Goal: Transaction & Acquisition: Obtain resource

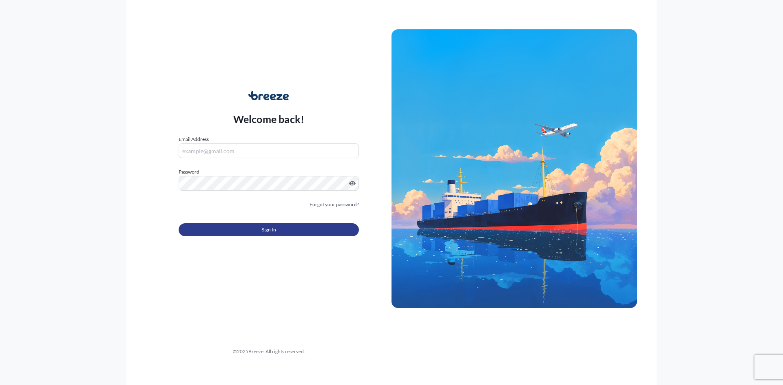
type input "[EMAIL_ADDRESS][DOMAIN_NAME]"
click at [295, 221] on div "Sign In" at bounding box center [269, 228] width 180 height 18
click at [295, 228] on button "Sign In" at bounding box center [269, 229] width 180 height 13
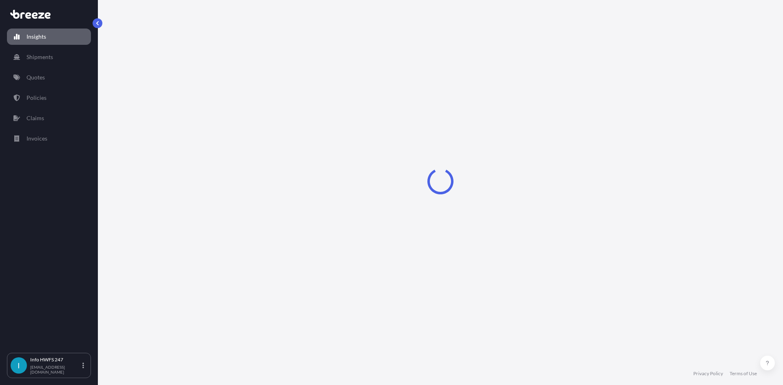
select select "2025"
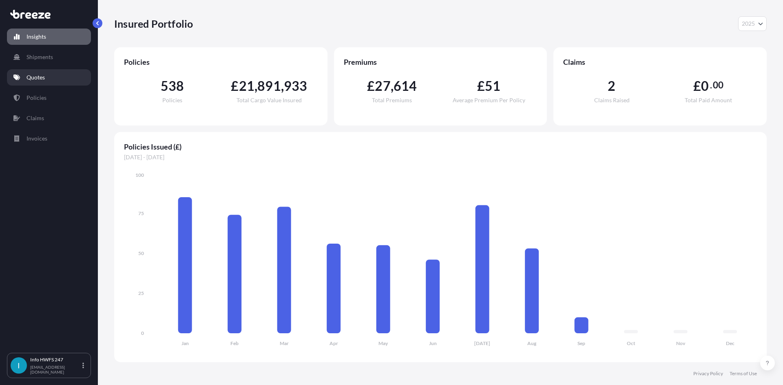
click at [36, 72] on link "Quotes" at bounding box center [49, 77] width 84 height 16
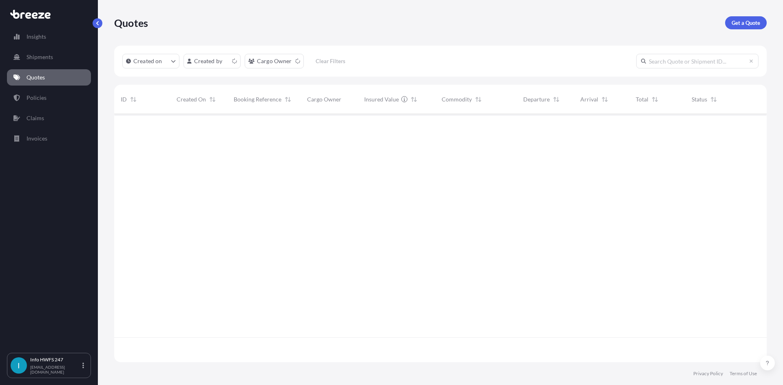
scroll to position [247, 646]
click at [748, 23] on p "Get a Quote" at bounding box center [745, 23] width 29 height 8
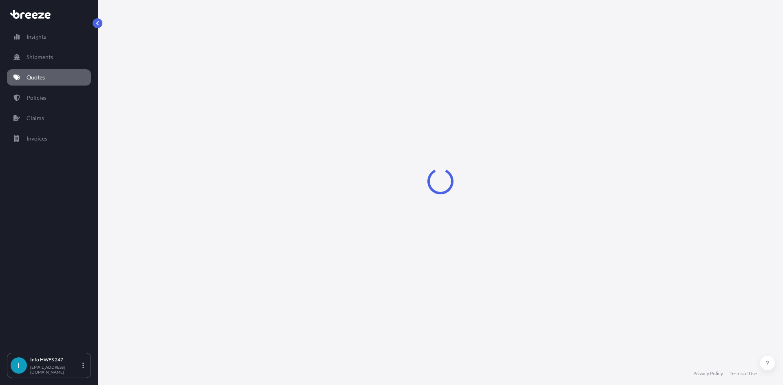
select select "Air"
select select "1"
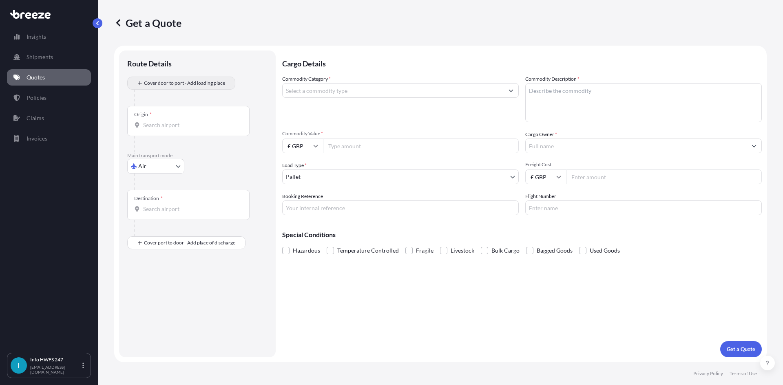
click at [158, 68] on p "Route Details" at bounding box center [149, 64] width 44 height 10
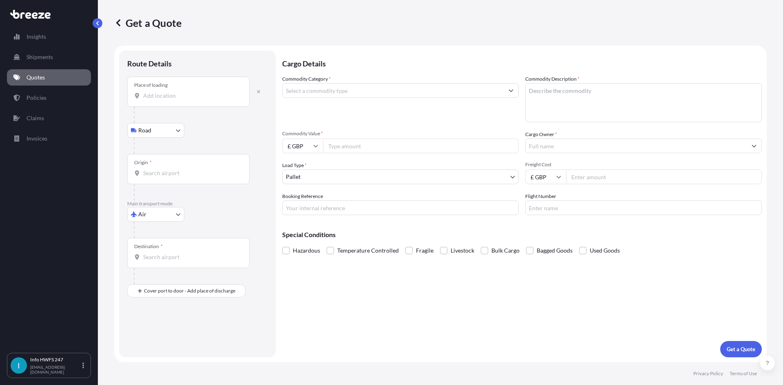
click at [184, 88] on div "Place of loading" at bounding box center [188, 92] width 122 height 30
click at [184, 92] on input "Place of loading" at bounding box center [191, 96] width 96 height 8
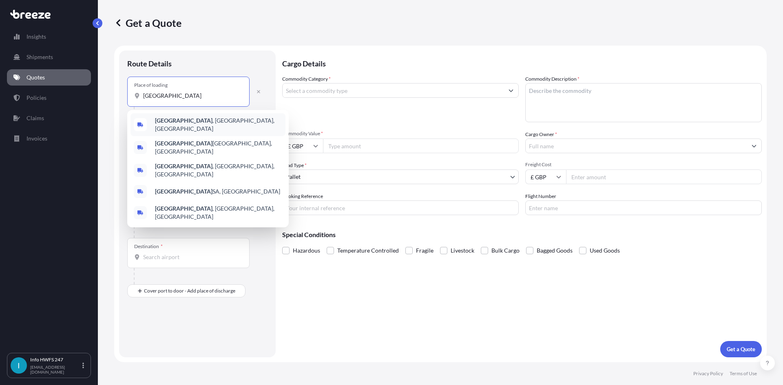
click at [216, 123] on div "[GEOGRAPHIC_DATA] , [GEOGRAPHIC_DATA], [GEOGRAPHIC_DATA]" at bounding box center [207, 124] width 155 height 23
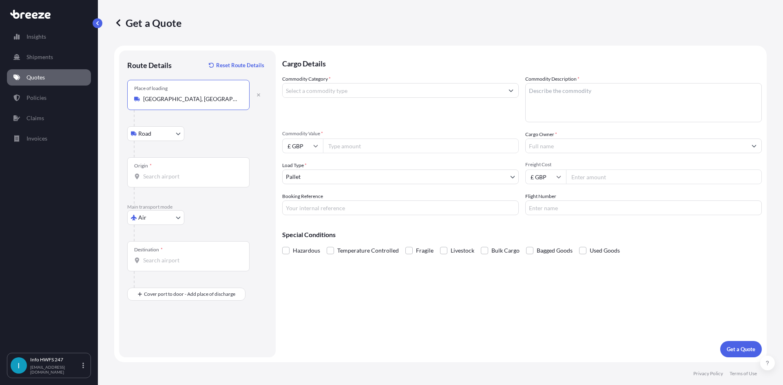
type input "[GEOGRAPHIC_DATA], [GEOGRAPHIC_DATA], [GEOGRAPHIC_DATA]"
click at [182, 167] on div "Origin *" at bounding box center [188, 172] width 122 height 30
click at [182, 172] on input "Origin *" at bounding box center [191, 176] width 96 height 8
drag, startPoint x: 193, startPoint y: 178, endPoint x: 41, endPoint y: 164, distance: 152.7
click at [41, 164] on div "Insights Shipments Quotes Policies Claims Invoices I Info HWFS 247 [EMAIL_ADDRE…" at bounding box center [391, 192] width 783 height 385
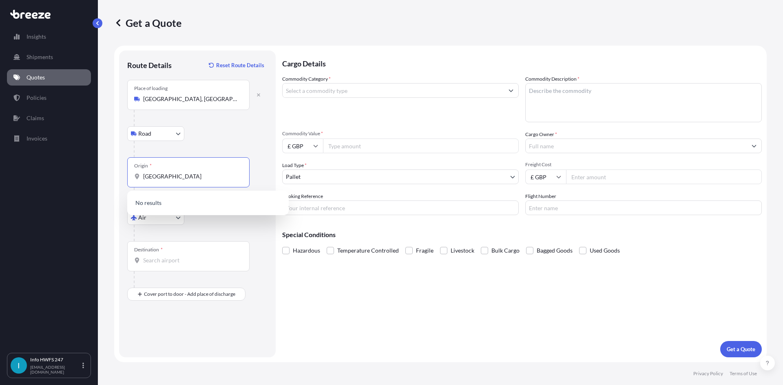
drag, startPoint x: 198, startPoint y: 179, endPoint x: 77, endPoint y: 173, distance: 121.2
click at [77, 173] on div "Insights Shipments Quotes Policies Claims Invoices I Info HWFS 247 [EMAIL_ADDRE…" at bounding box center [391, 192] width 783 height 385
drag, startPoint x: 220, startPoint y: 179, endPoint x: 20, endPoint y: 175, distance: 199.8
click at [20, 175] on div "Insights Shipments Quotes Policies Claims Invoices I Info HWFS 247 [EMAIL_ADDRE…" at bounding box center [391, 192] width 783 height 385
click at [182, 205] on span "US HVN - [GEOGRAPHIC_DATA], [GEOGRAPHIC_DATA]" at bounding box center [218, 205] width 127 height 16
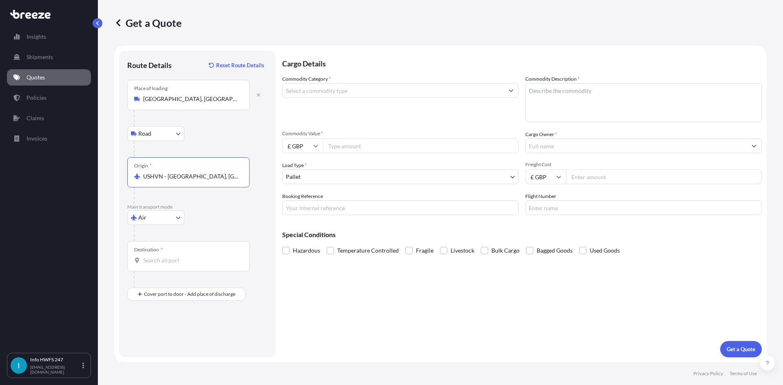
type input "USHVN - [GEOGRAPHIC_DATA], [GEOGRAPHIC_DATA]"
click at [194, 274] on div at bounding box center [192, 280] width 116 height 16
click at [191, 263] on input "Destination *" at bounding box center [191, 260] width 96 height 8
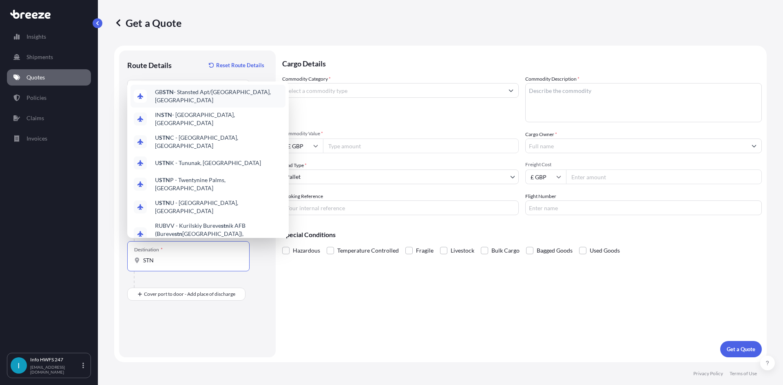
click at [215, 104] on span "GB STN - Stansted Apt/[GEOGRAPHIC_DATA], [GEOGRAPHIC_DATA]" at bounding box center [218, 96] width 127 height 16
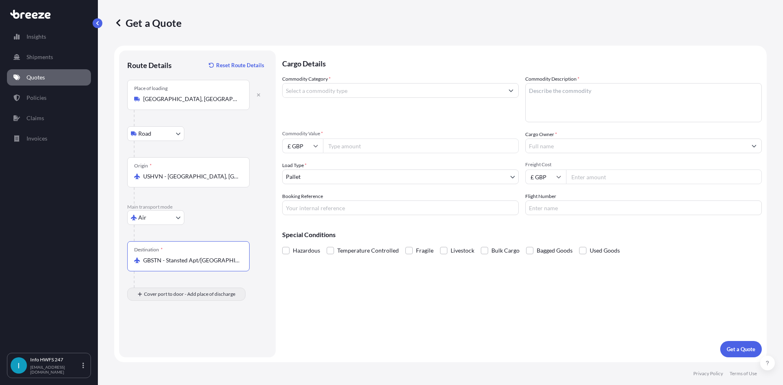
type input "GBSTN - Stansted Apt/[GEOGRAPHIC_DATA], [GEOGRAPHIC_DATA]"
click at [184, 335] on input "Place of Discharge" at bounding box center [191, 338] width 96 height 8
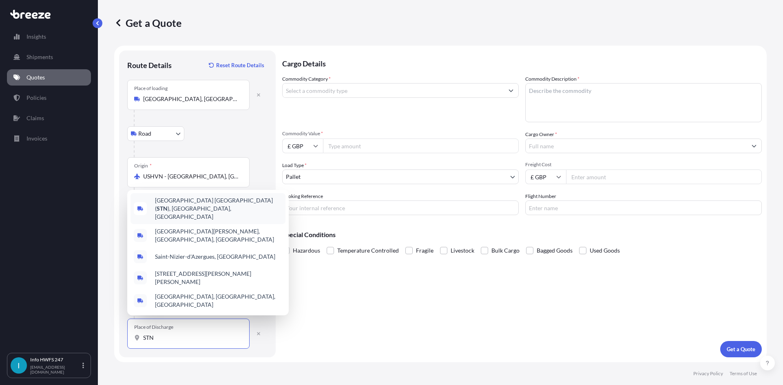
click at [190, 221] on span "[GEOGRAPHIC_DATA] ( STN ), [GEOGRAPHIC_DATA], [GEOGRAPHIC_DATA]" at bounding box center [218, 209] width 127 height 24
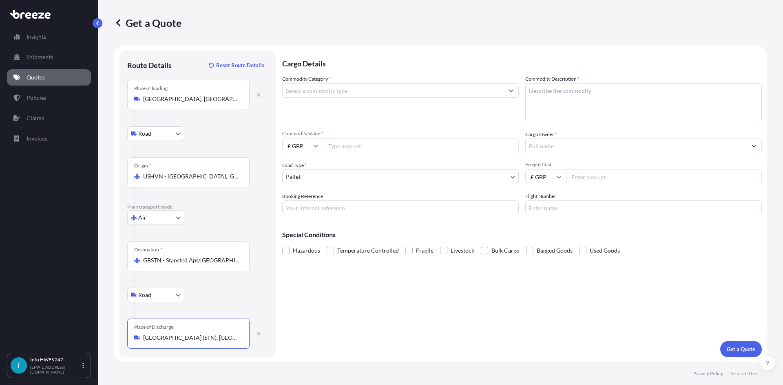
type input "[GEOGRAPHIC_DATA] (STN), [GEOGRAPHIC_DATA], [GEOGRAPHIC_DATA]"
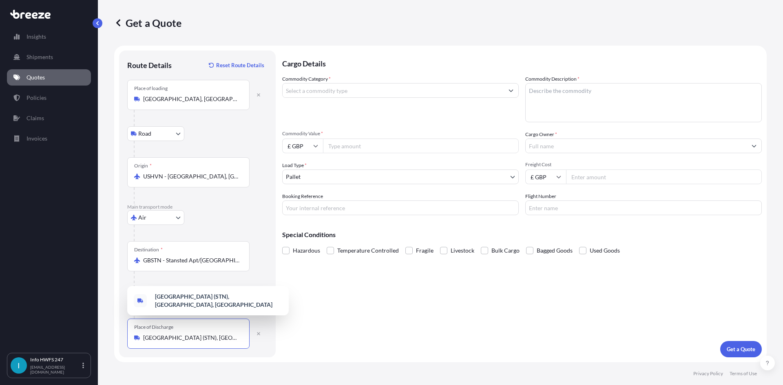
click at [365, 329] on div "Cargo Details Commodity Category * Commodity Description * Commodity Value * £ …" at bounding box center [521, 204] width 479 height 307
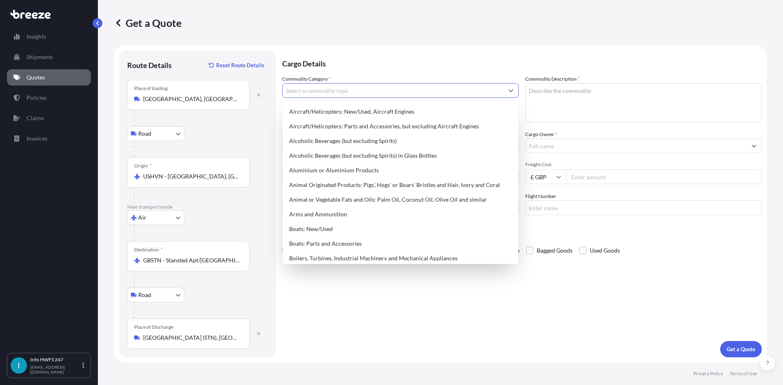
click at [360, 84] on input "Commodity Category *" at bounding box center [393, 90] width 221 height 15
click at [368, 120] on div "Aircraft/Helicopters: Parts and Accessories, but excluding Aircraft Engines" at bounding box center [400, 126] width 229 height 15
type input "Aircraft/Helicopters: Parts and Accessories, but excluding Aircraft Engines"
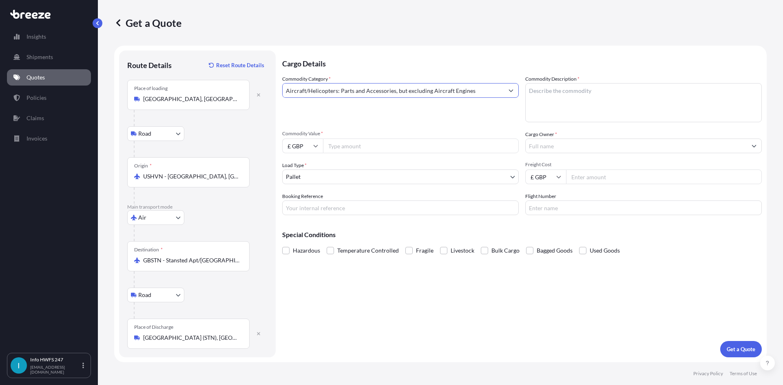
click at [661, 112] on textarea "Commodity Description *" at bounding box center [643, 102] width 236 height 39
click at [588, 96] on textarea "Commodity Description *" at bounding box center [643, 102] width 236 height 39
paste textarea "SLIP RING"
type textarea "CIVIL AIRCRAFT PART - SLIP RING"
click at [310, 144] on input "£ GBP" at bounding box center [302, 146] width 41 height 15
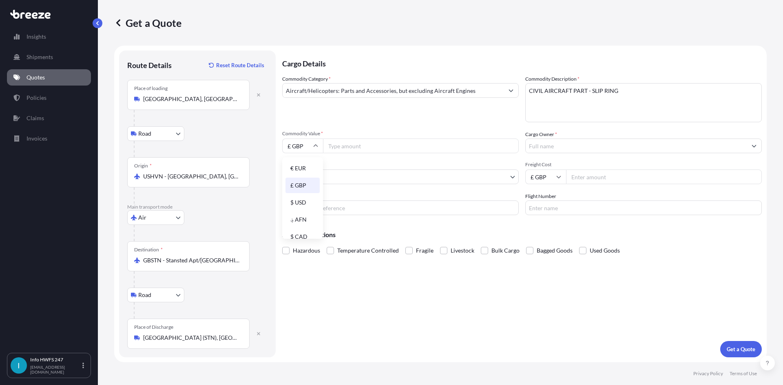
drag, startPoint x: 300, startPoint y: 202, endPoint x: 333, endPoint y: 172, distance: 44.2
click at [300, 202] on div "$ USD" at bounding box center [302, 202] width 34 height 15
type input "$ USD"
click at [337, 150] on input "Commodity Value *" at bounding box center [421, 146] width 196 height 15
paste input "78421.05"
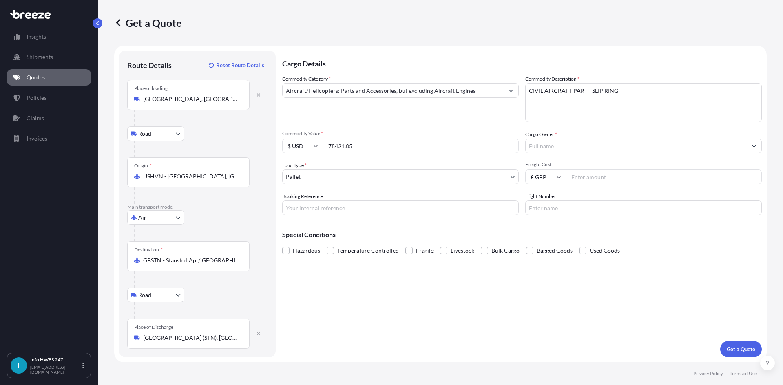
type input "78421.05"
click at [579, 150] on input "Cargo Owner *" at bounding box center [636, 146] width 221 height 15
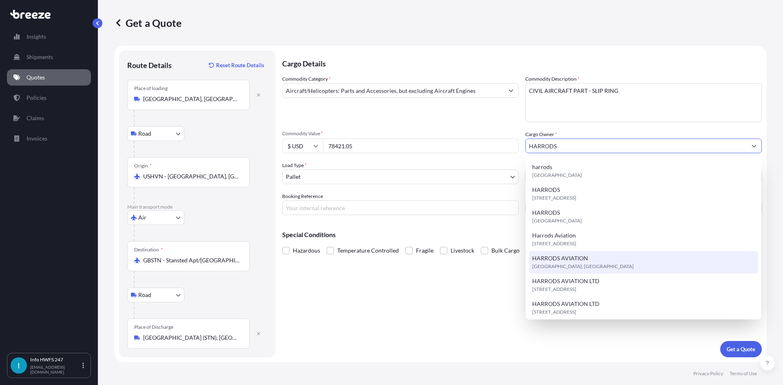
click at [605, 261] on div "HARRODS [GEOGRAPHIC_DATA], [GEOGRAPHIC_DATA], [GEOGRAPHIC_DATA]" at bounding box center [643, 262] width 229 height 23
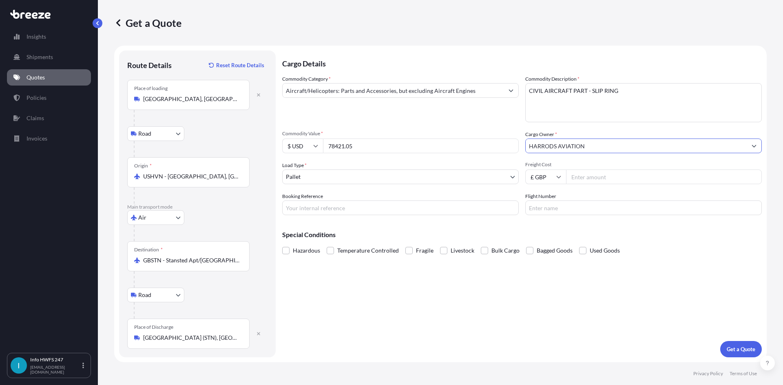
type input "HARRODS AVIATION"
click at [365, 175] on body "Insights Shipments Quotes Policies Claims Invoices I Info HWFS 247 [EMAIL_ADDRE…" at bounding box center [391, 192] width 783 height 385
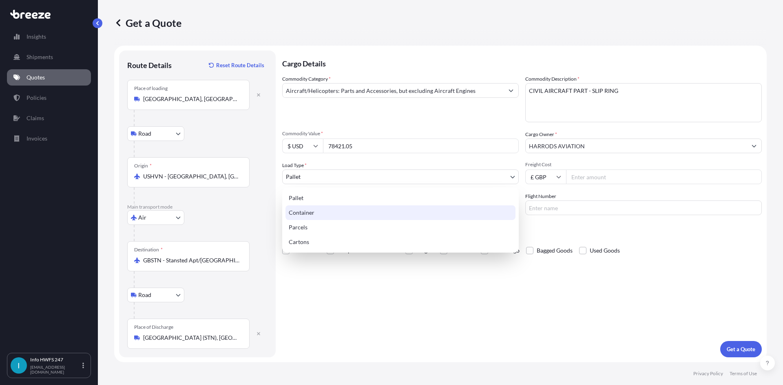
click at [344, 211] on div "Container" at bounding box center [400, 212] width 230 height 15
select select "2"
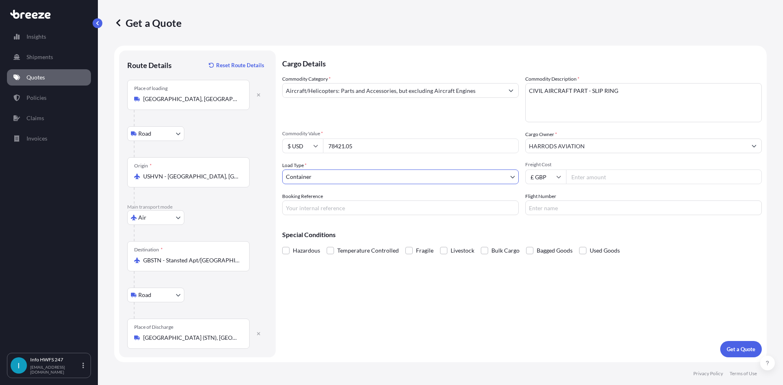
click at [309, 210] on input "Booking Reference" at bounding box center [400, 208] width 236 height 15
drag, startPoint x: 352, startPoint y: 209, endPoint x: 471, endPoint y: 237, distance: 122.3
click at [352, 209] on input "Booking Reference" at bounding box center [400, 208] width 236 height 15
paste input "HI165876"
type input "HI165876"
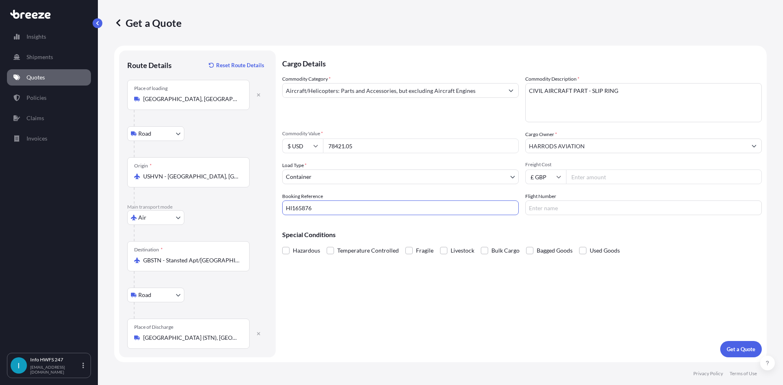
click at [541, 203] on input "Flight Number" at bounding box center [643, 208] width 236 height 15
type input "FEDEX"
click at [634, 292] on div "Cargo Details Commodity Category * Aircraft/Helicopters: Parts and Accessories,…" at bounding box center [521, 204] width 479 height 307
click at [461, 97] on input "Aircraft/Helicopters: Parts and Accessories, but excluding Aircraft Engines" at bounding box center [393, 90] width 221 height 15
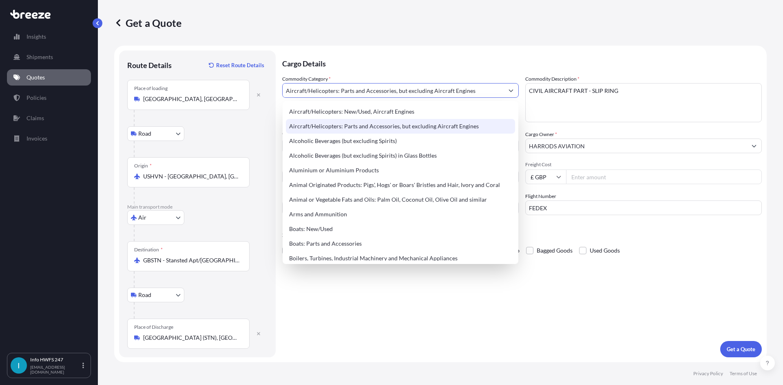
click at [410, 130] on div "Aircraft/Helicopters: Parts and Accessories, but excluding Aircraft Engines" at bounding box center [400, 126] width 229 height 15
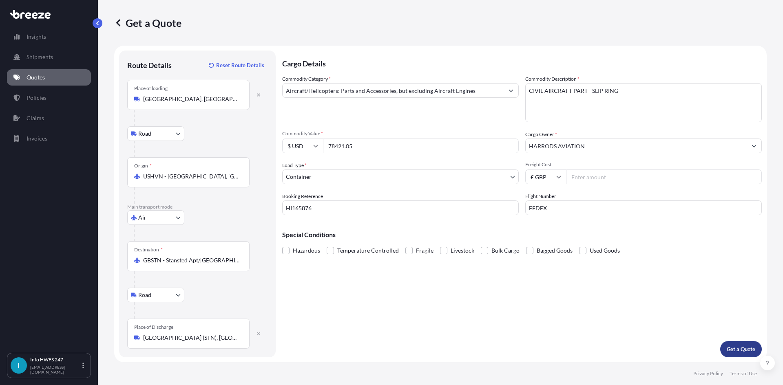
click at [744, 353] on button "Get a Quote" at bounding box center [741, 349] width 42 height 16
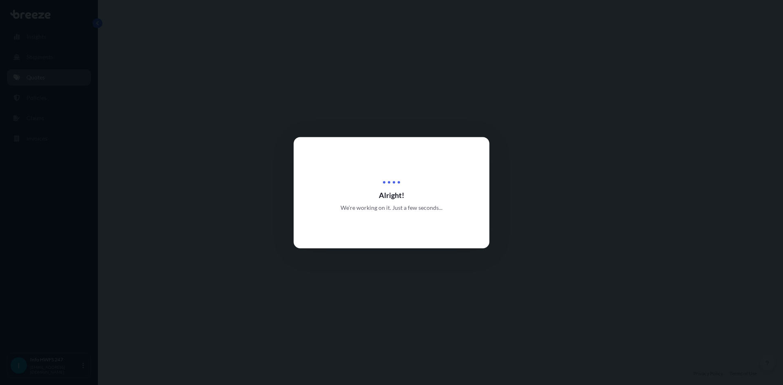
select select "Road"
select select "Air"
select select "Road"
select select "2"
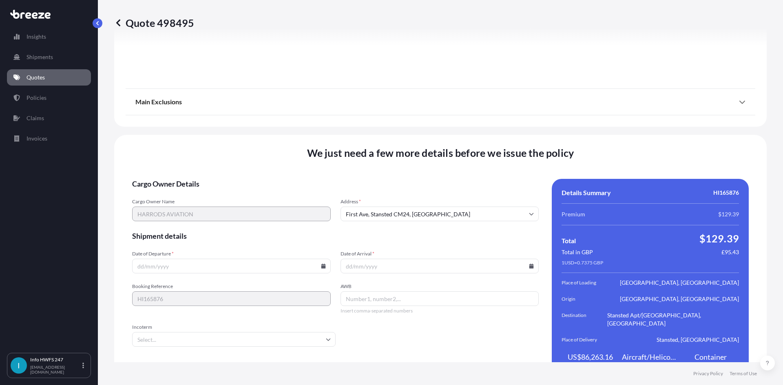
scroll to position [1063, 0]
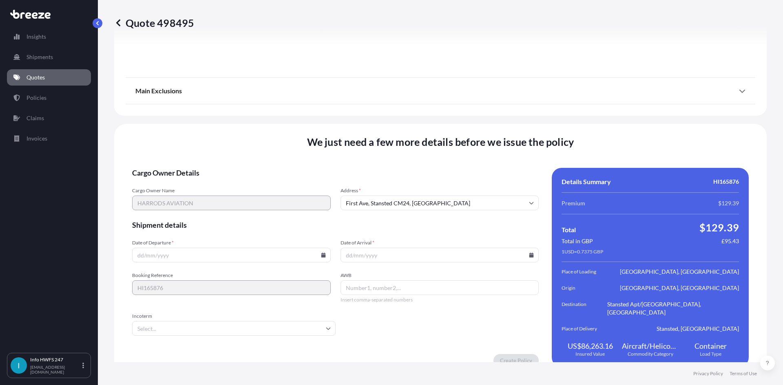
click at [317, 248] on input "Date of Departure *" at bounding box center [231, 255] width 199 height 15
click at [321, 253] on icon at bounding box center [323, 255] width 4 height 5
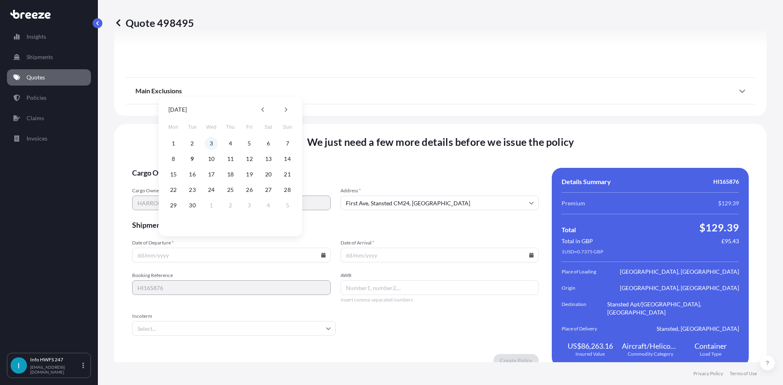
click at [210, 139] on button "3" at bounding box center [211, 143] width 13 height 13
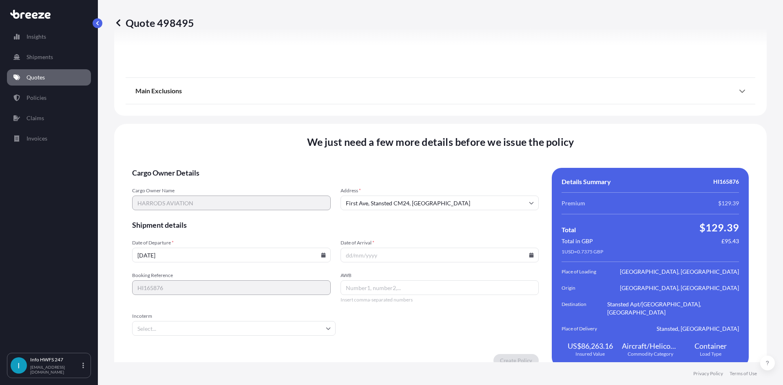
type input "[DATE]"
click at [529, 253] on icon at bounding box center [531, 255] width 5 height 5
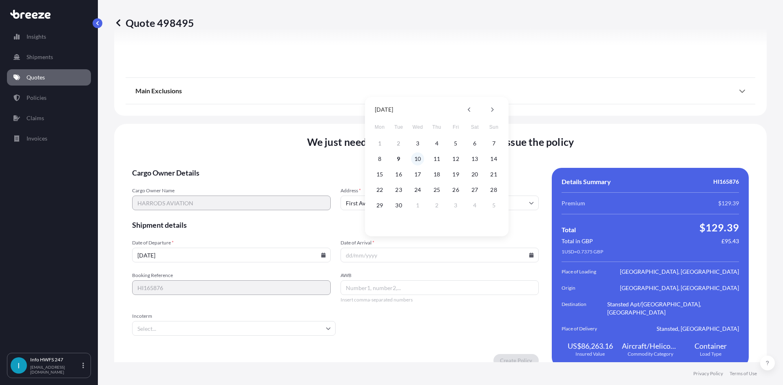
click at [417, 159] on button "10" at bounding box center [417, 158] width 13 height 13
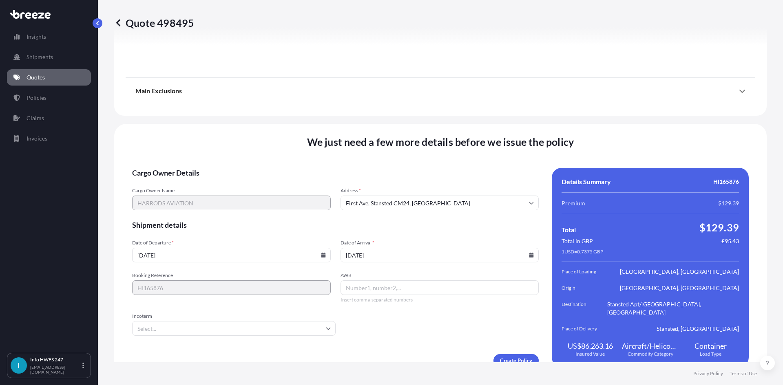
type input "[DATE]"
click at [411, 283] on input "AWB" at bounding box center [439, 288] width 199 height 15
click at [366, 285] on input "AWB" at bounding box center [439, 288] width 199 height 15
paste input "884069546460"
type input "884069546460"
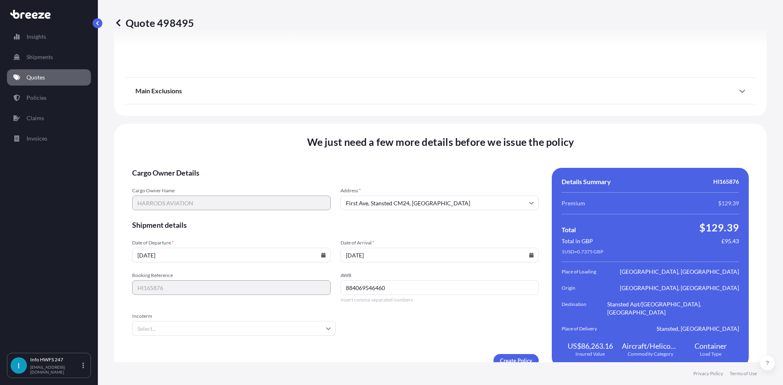
click at [243, 321] on input "Incoterm" at bounding box center [233, 328] width 203 height 15
click at [199, 294] on li "DAP" at bounding box center [232, 291] width 195 height 15
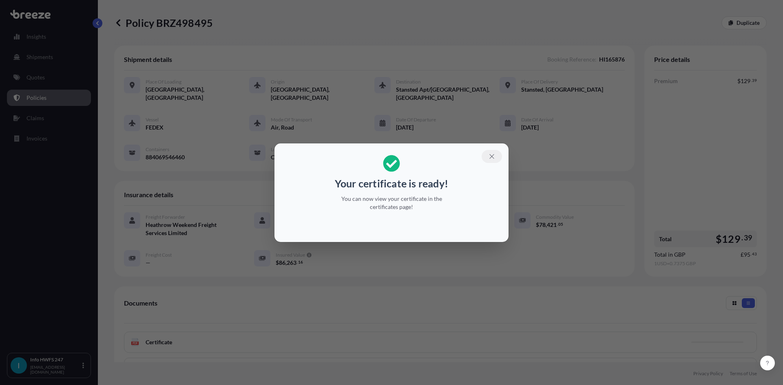
click at [493, 155] on icon "button" at bounding box center [491, 156] width 4 height 4
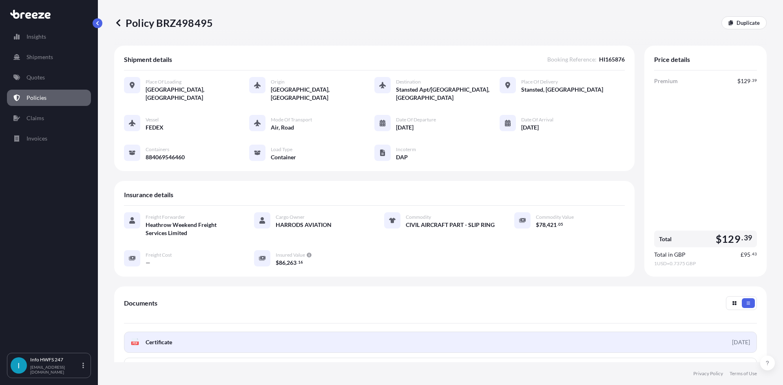
click at [318, 344] on link "PDF Certificate [DATE]" at bounding box center [440, 342] width 633 height 21
